Goal: Find contact information: Find contact information

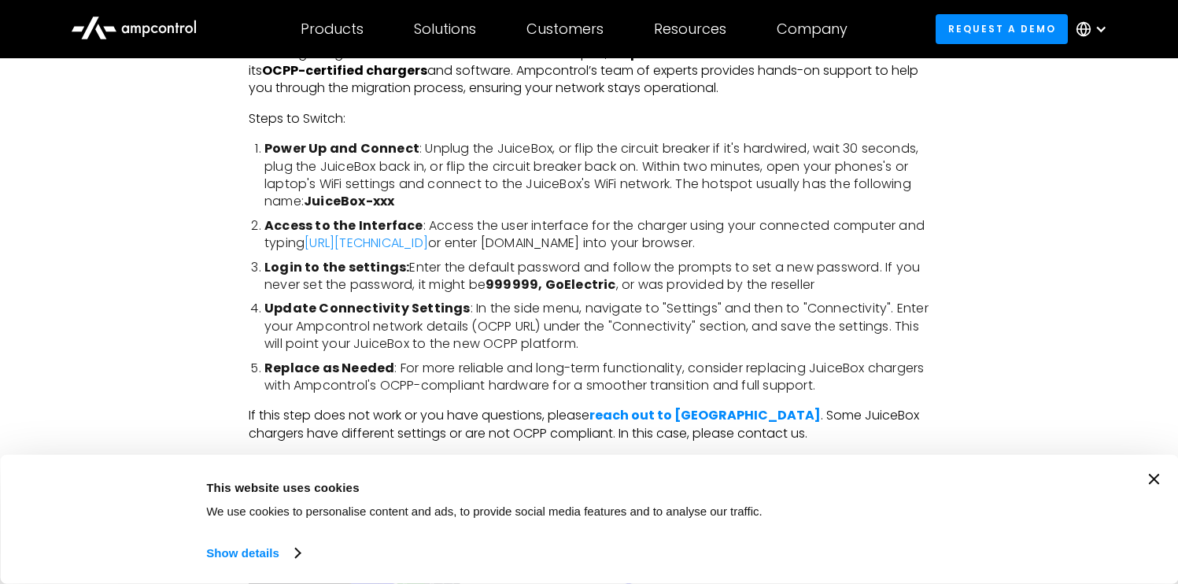
scroll to position [2618, 0]
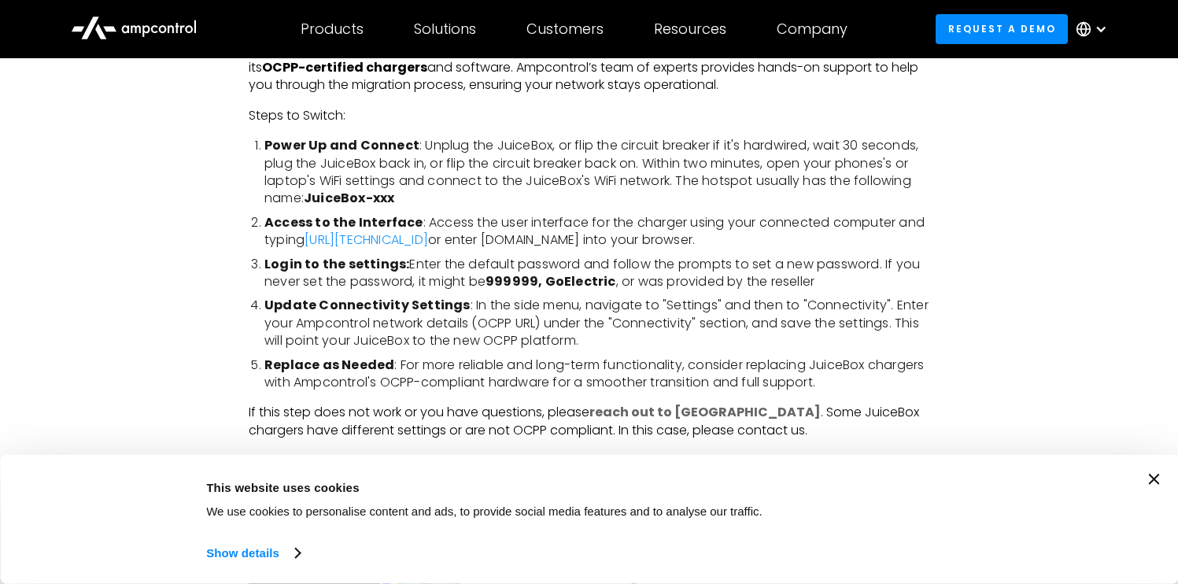
click at [671, 415] on strong "reach out to us" at bounding box center [704, 412] width 231 height 18
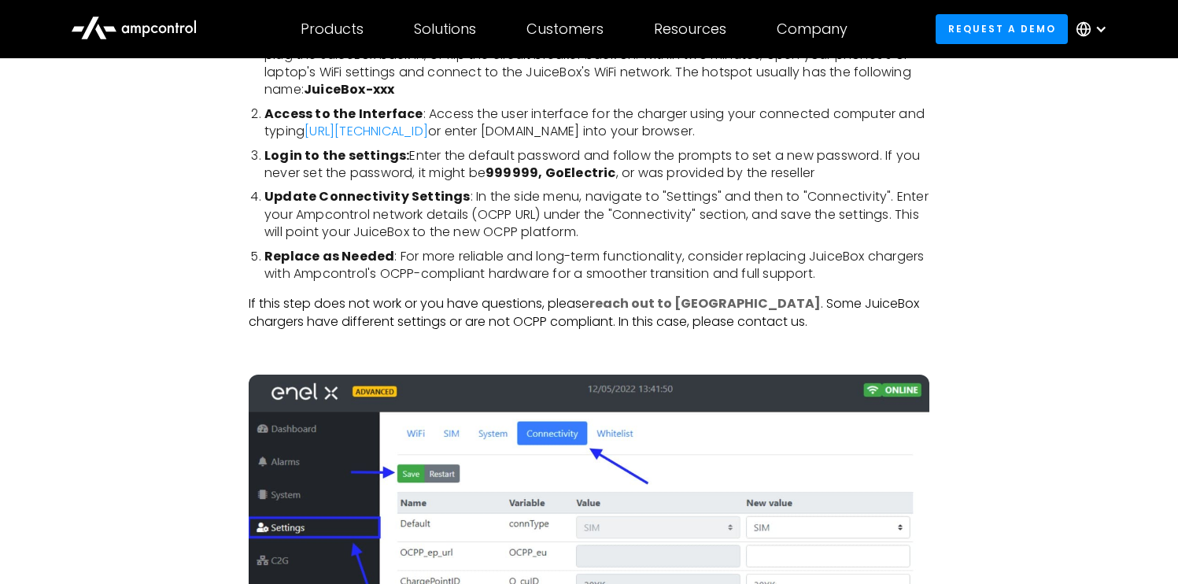
scroll to position [2700, 0]
